Goal: Transaction & Acquisition: Purchase product/service

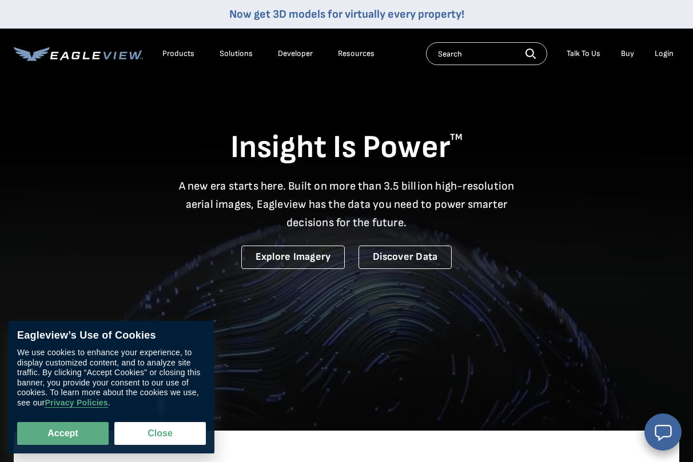
click at [667, 57] on div "Login" at bounding box center [663, 54] width 19 height 10
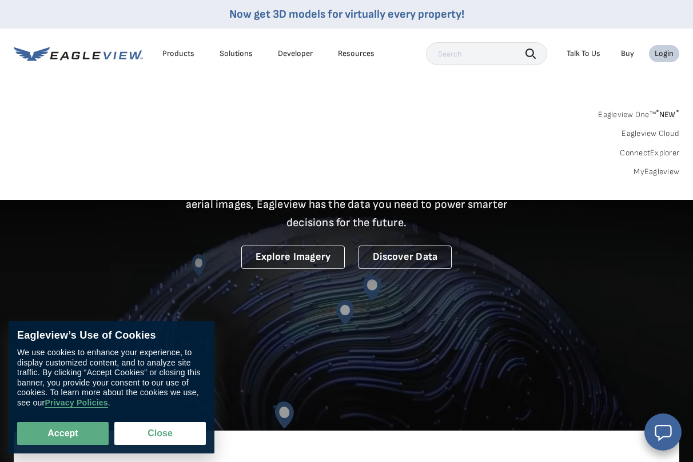
click at [646, 173] on link "MyEagleview" at bounding box center [656, 172] width 46 height 10
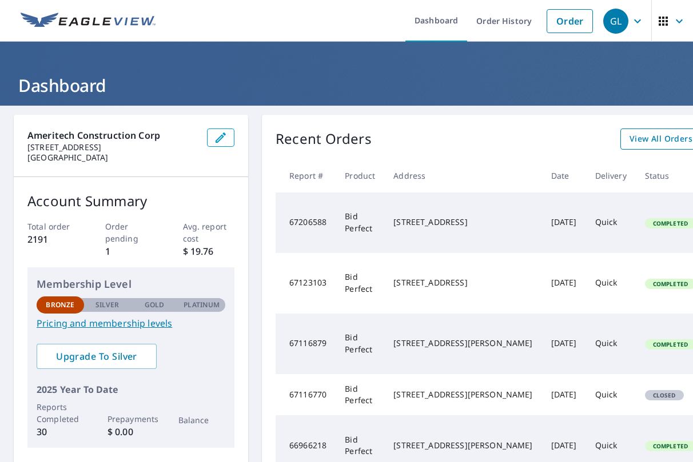
click at [629, 137] on span "View All Orders" at bounding box center [660, 139] width 63 height 14
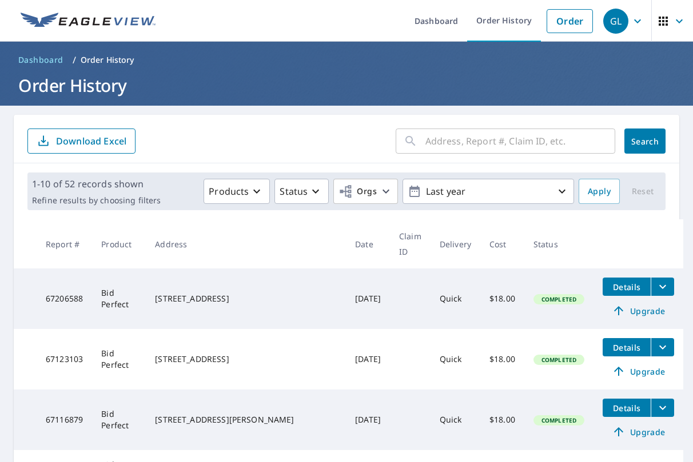
click at [459, 147] on input "text" at bounding box center [520, 141] width 190 height 32
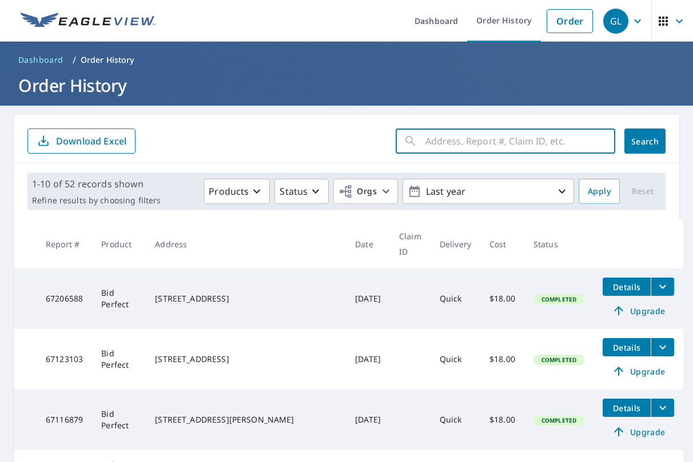
paste input "[STREET_ADDRESS][PERSON_NAME]"
type input "[STREET_ADDRESS][PERSON_NAME]"
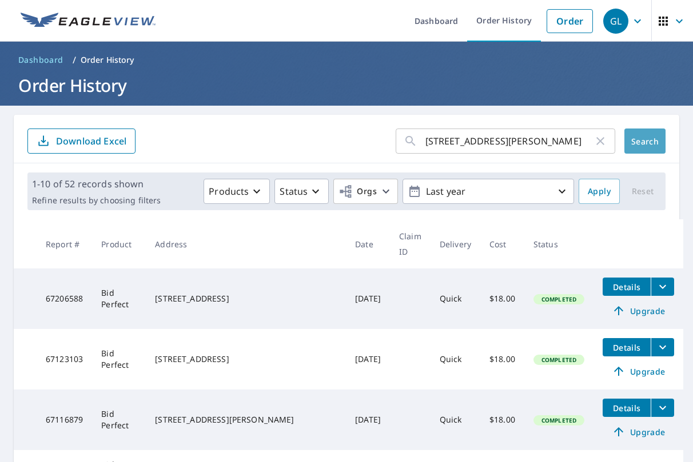
click at [638, 141] on span "Search" at bounding box center [644, 141] width 23 height 11
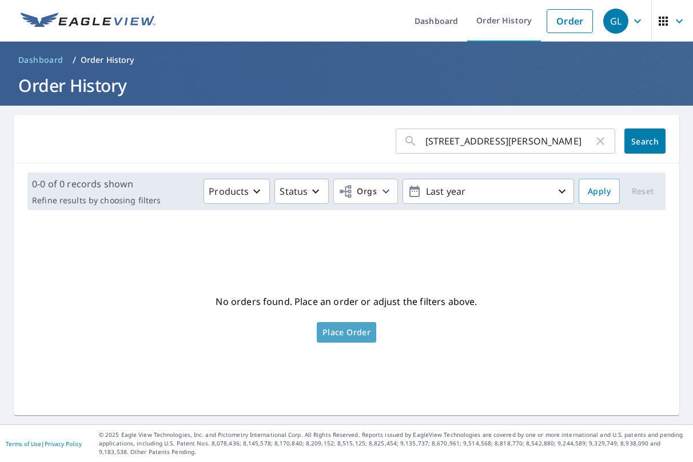
click at [351, 333] on span "Place Order" at bounding box center [346, 333] width 48 height 6
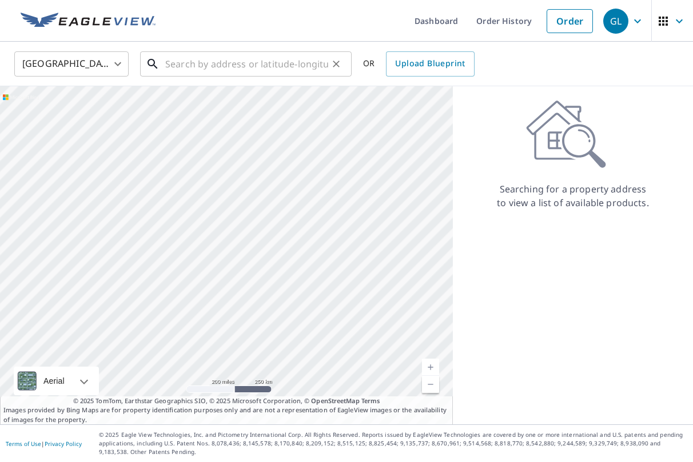
click at [197, 53] on input "text" at bounding box center [246, 64] width 163 height 32
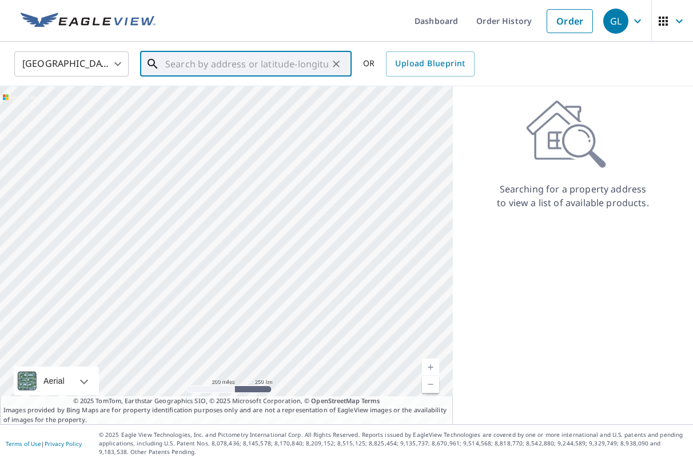
paste input "[STREET_ADDRESS][PERSON_NAME]"
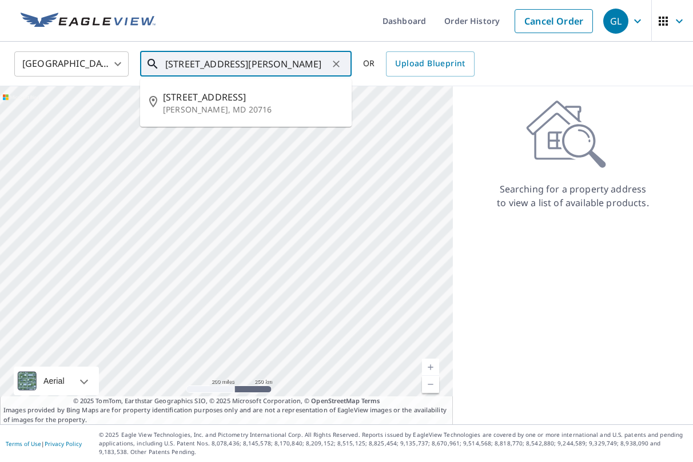
type input "[STREET_ADDRESS][PERSON_NAME]"
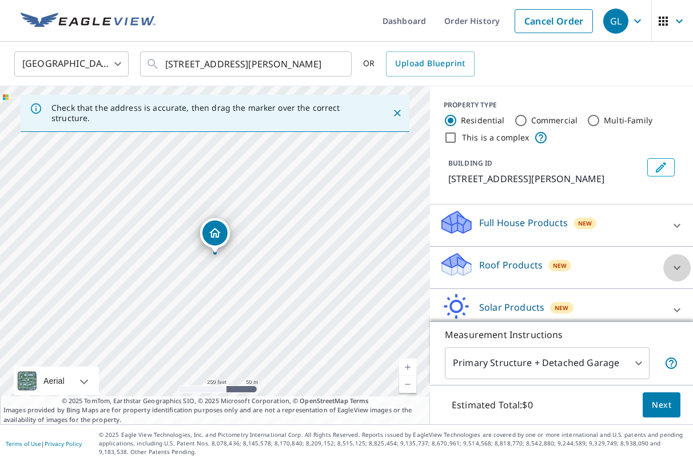
click at [676, 267] on icon at bounding box center [677, 268] width 14 height 14
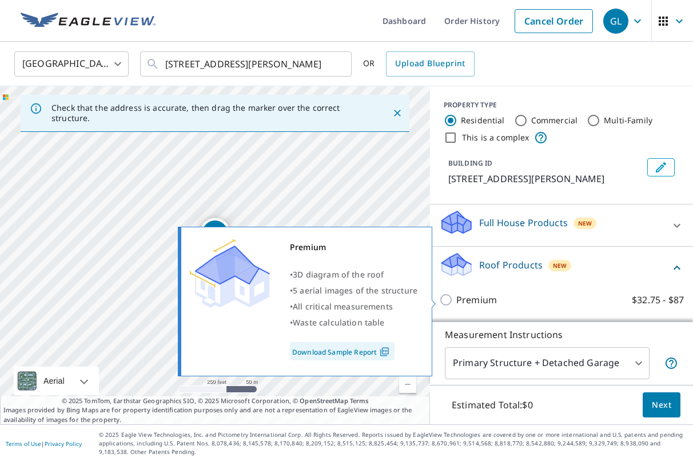
click at [450, 299] on input "Premium $32.75 - $87" at bounding box center [447, 300] width 17 height 14
checkbox input "true"
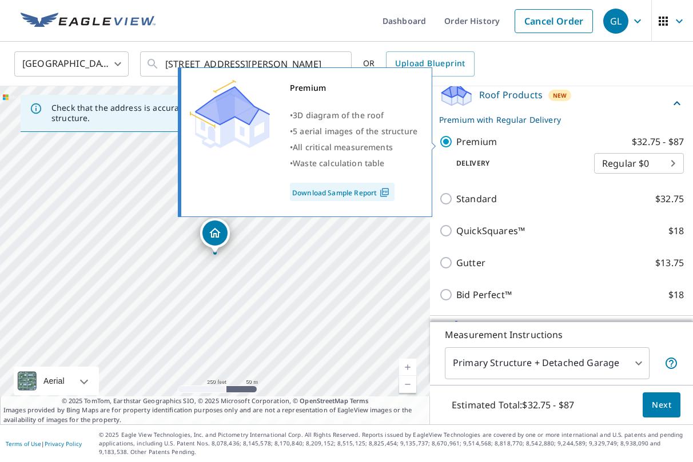
scroll to position [173, 0]
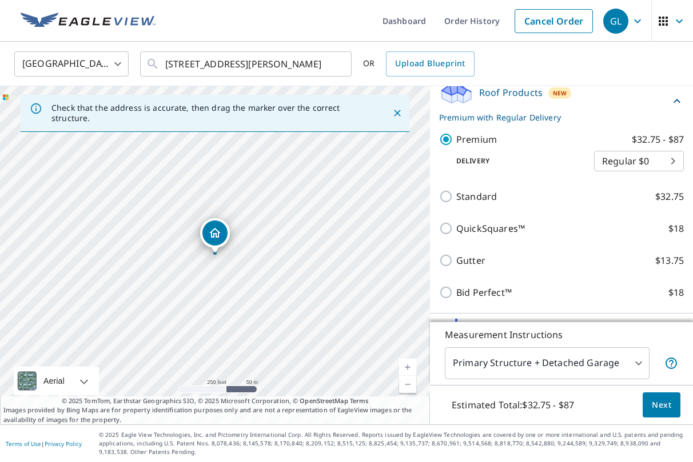
click at [666, 406] on span "Next" at bounding box center [661, 405] width 19 height 14
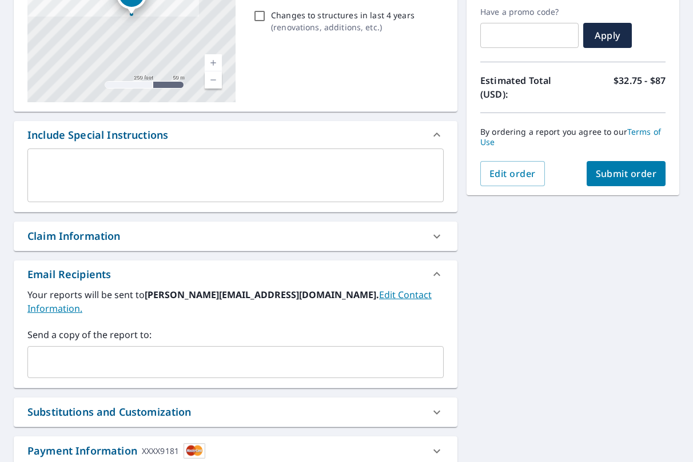
scroll to position [198, 0]
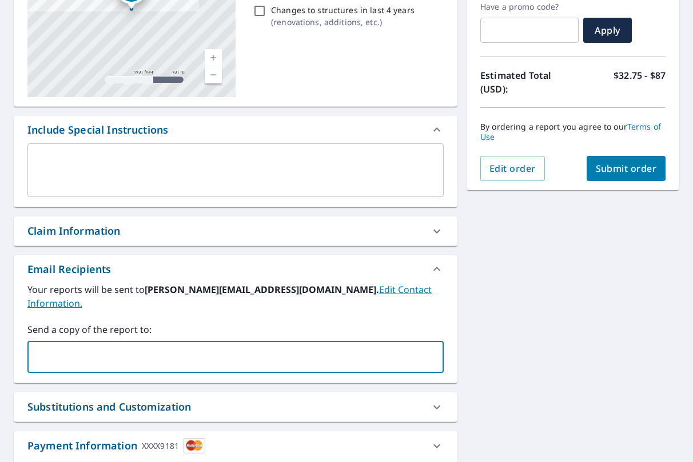
paste input "jbutler@installsvcs.com"
type input "jbutler@installsvcs.com,"
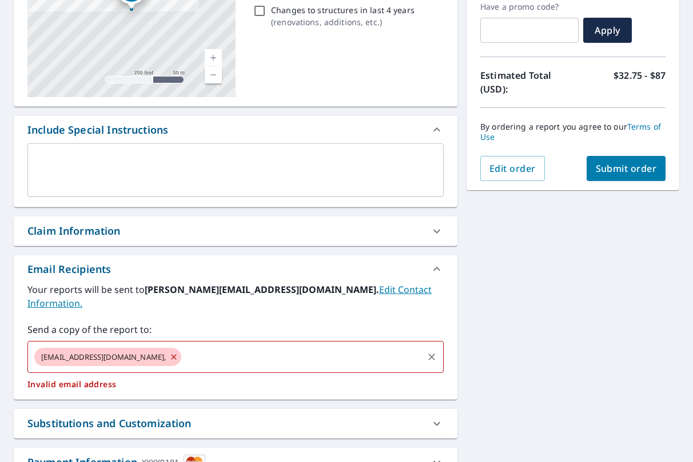
checkbox input "true"
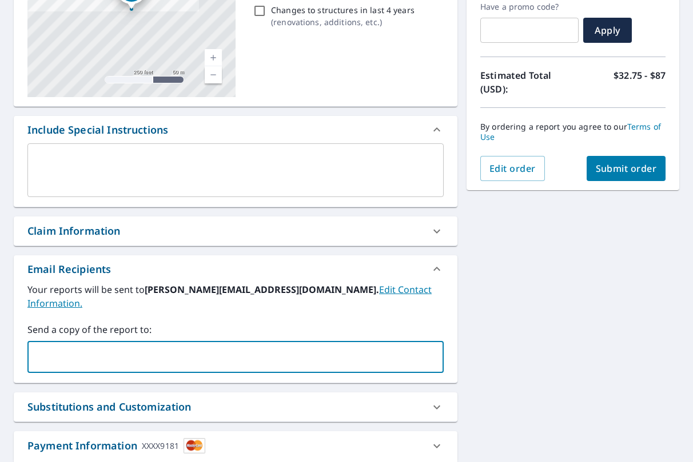
paste input "jbutler@installsvcs.com"
type input "jbutler@installsvcs.com;"
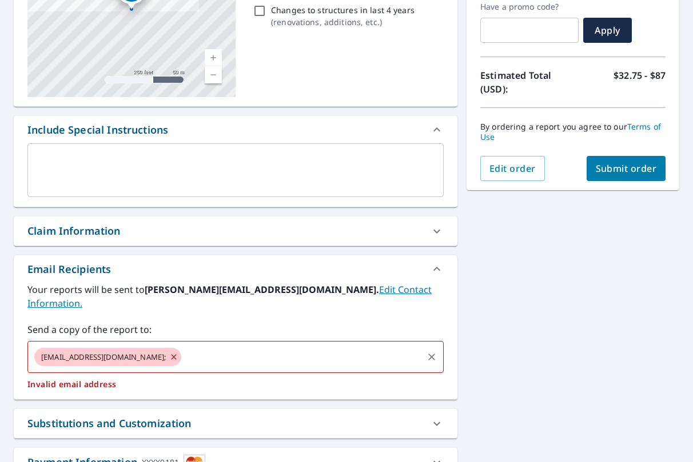
checkbox input "true"
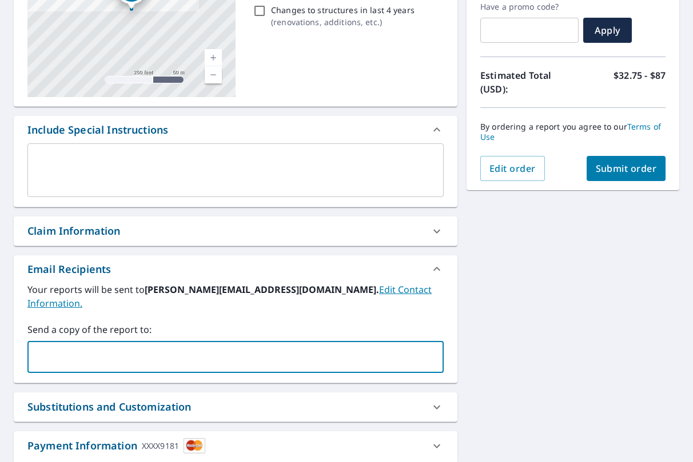
paste input "jbutler@installsvcs.com"
type input "jbutler@installsvcs.com"
checkbox input "true"
paste input "jjohnson@installsvcs.com"
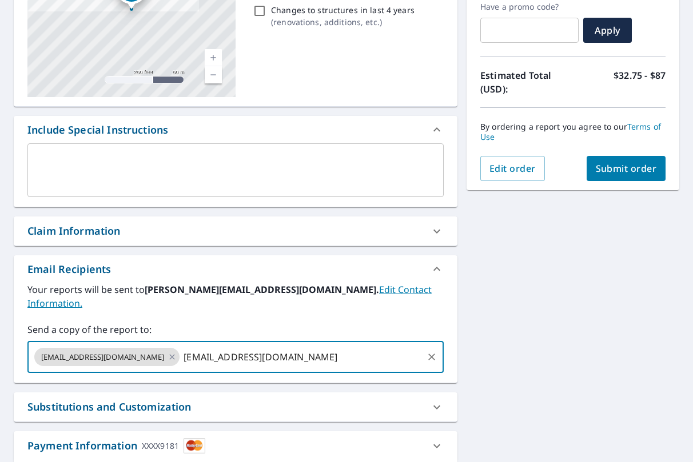
type input "jjohnson@installsvcs.com"
click at [362, 323] on label "Send a copy of the report to:" at bounding box center [235, 330] width 416 height 14
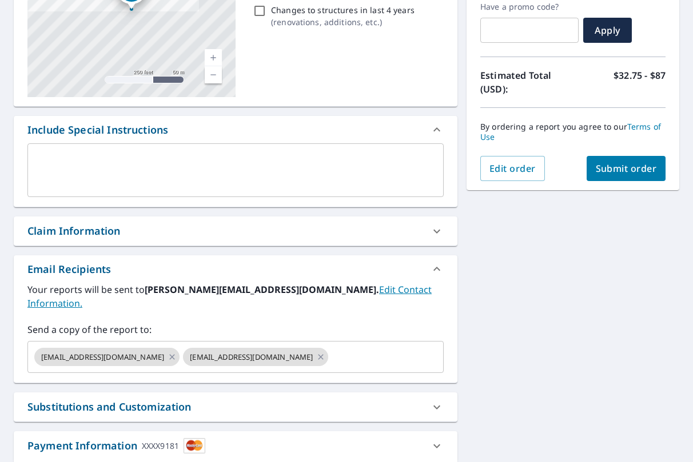
click at [636, 167] on span "Submit order" at bounding box center [626, 168] width 61 height 13
checkbox input "true"
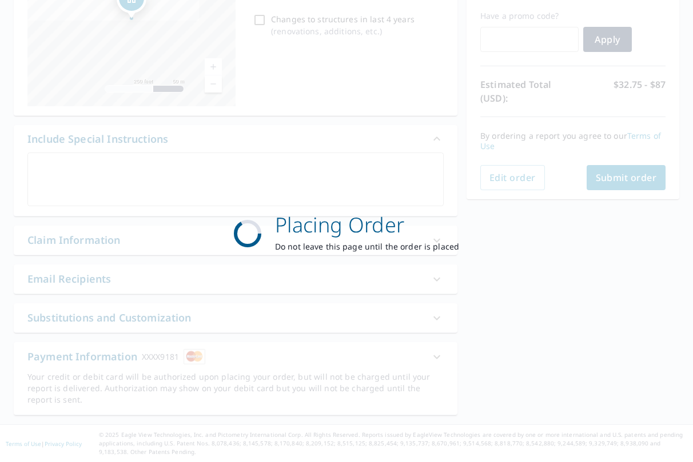
scroll to position [178, 0]
